Goal: Task Accomplishment & Management: Manage account settings

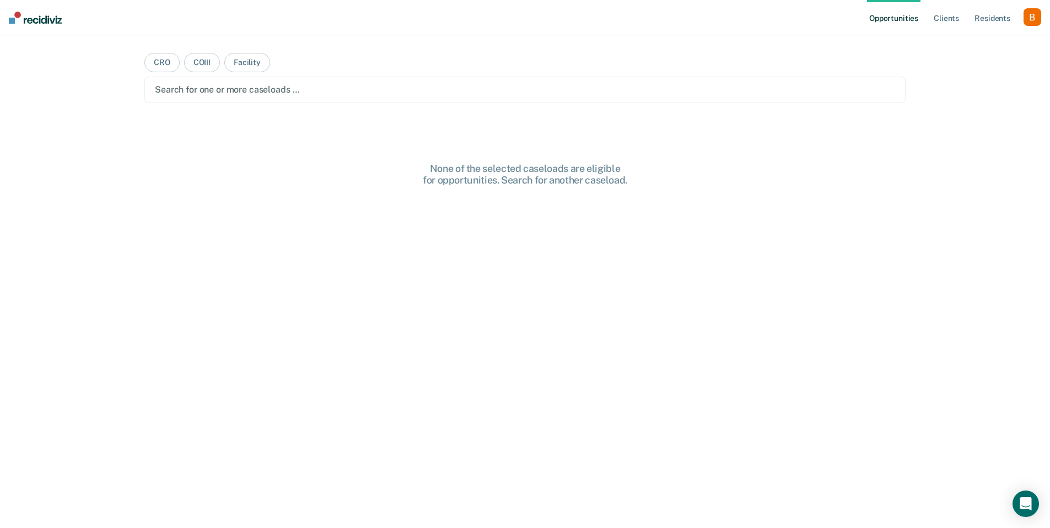
click at [1030, 20] on div "button" at bounding box center [1033, 17] width 18 height 18
click at [993, 47] on link "Profile" at bounding box center [988, 44] width 89 height 9
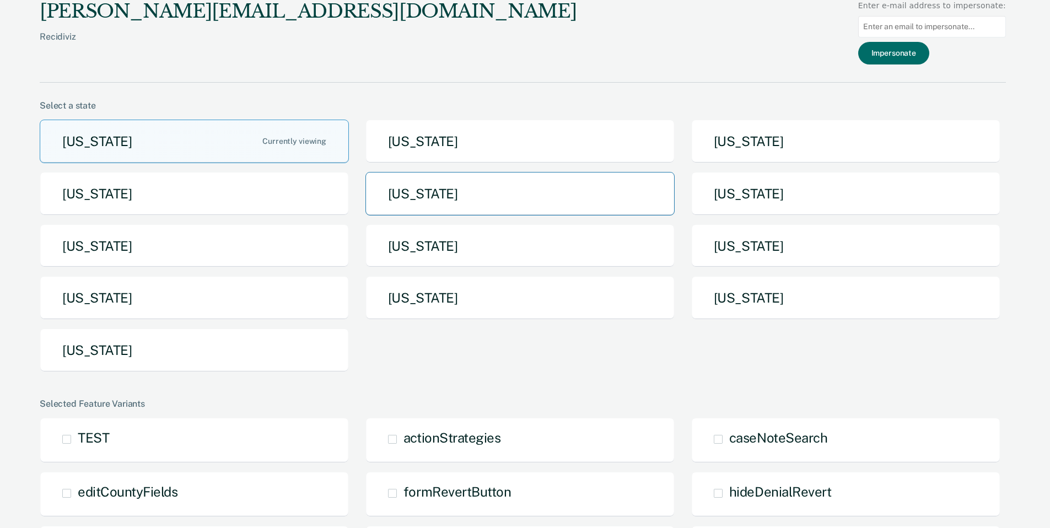
click at [522, 201] on button "Iowa" at bounding box center [520, 194] width 309 height 44
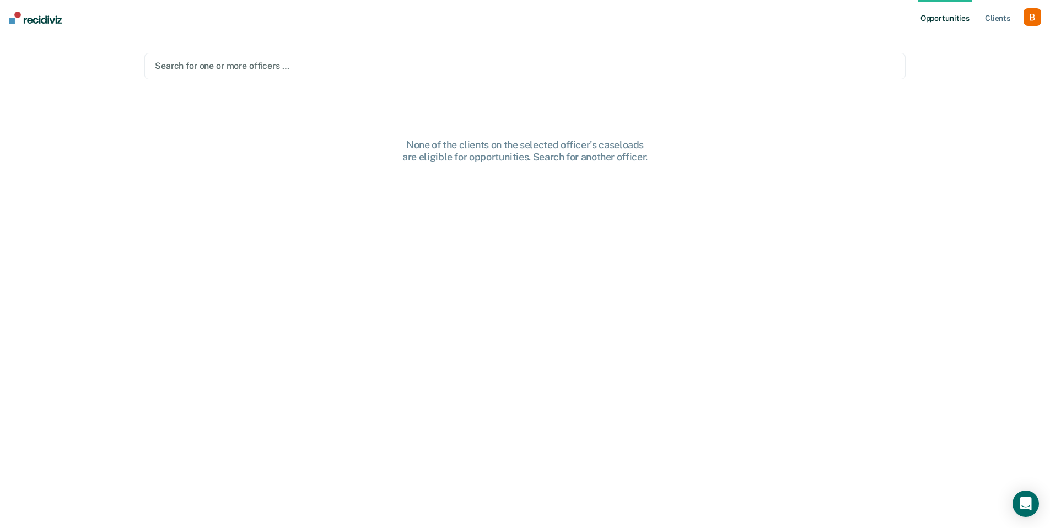
click at [482, 66] on div at bounding box center [525, 66] width 740 height 13
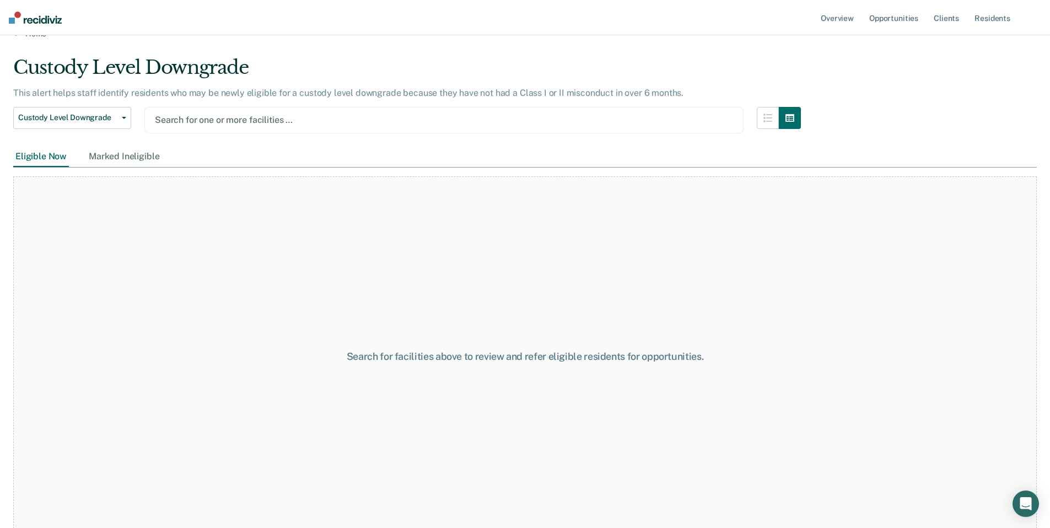
scroll to position [29, 0]
